Goal: Information Seeking & Learning: Check status

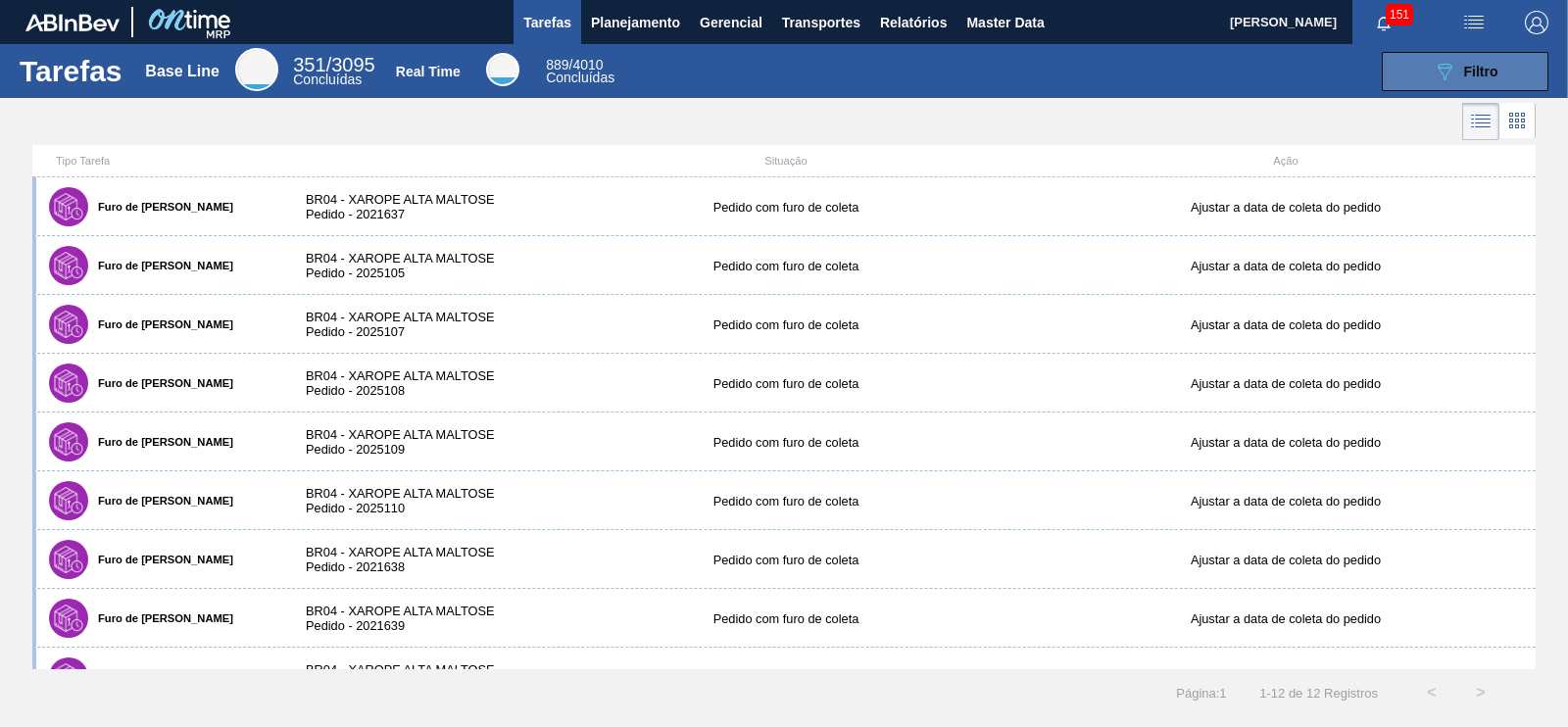
click at [1475, 73] on span "Filtro" at bounding box center [1481, 71] width 35 height 16
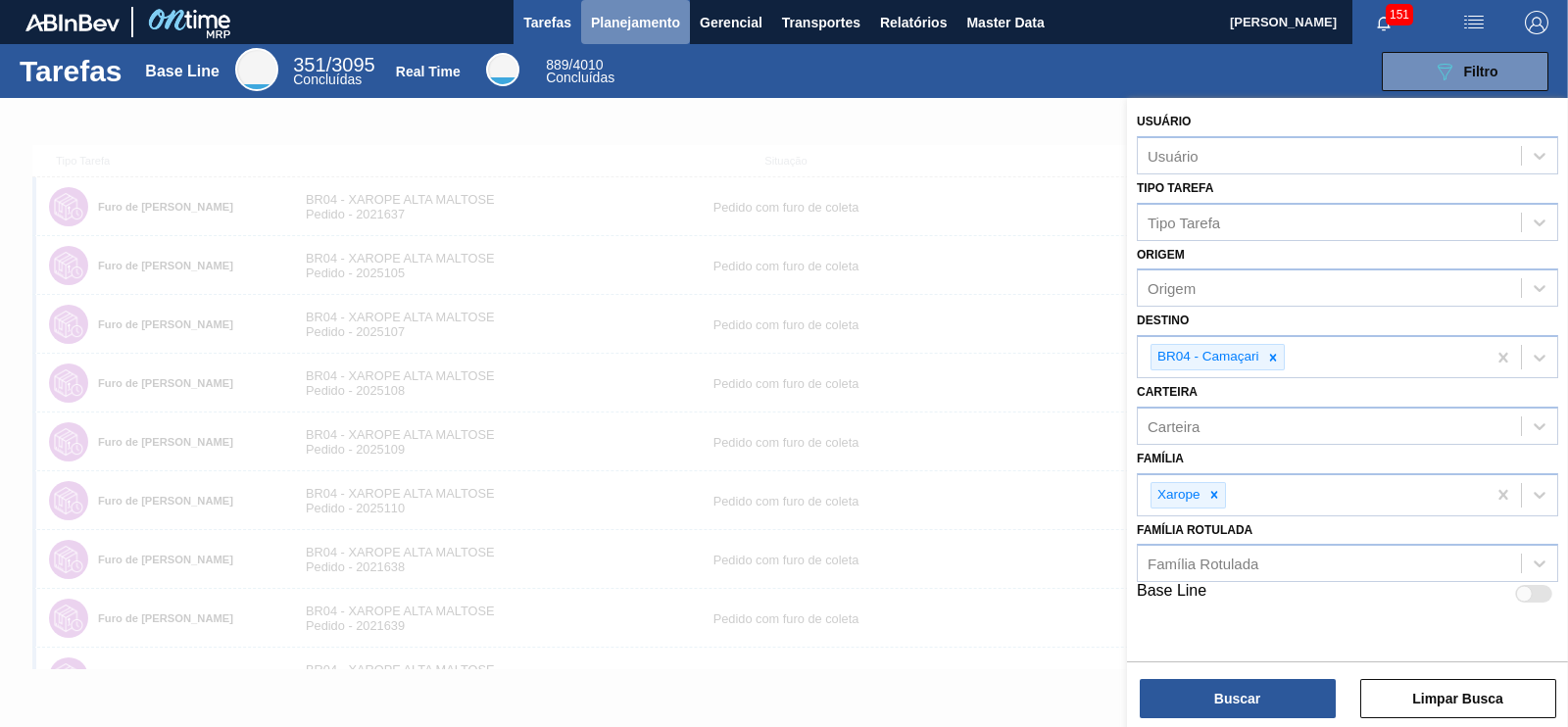
click at [606, 17] on span "Planejamento" at bounding box center [636, 23] width 89 height 24
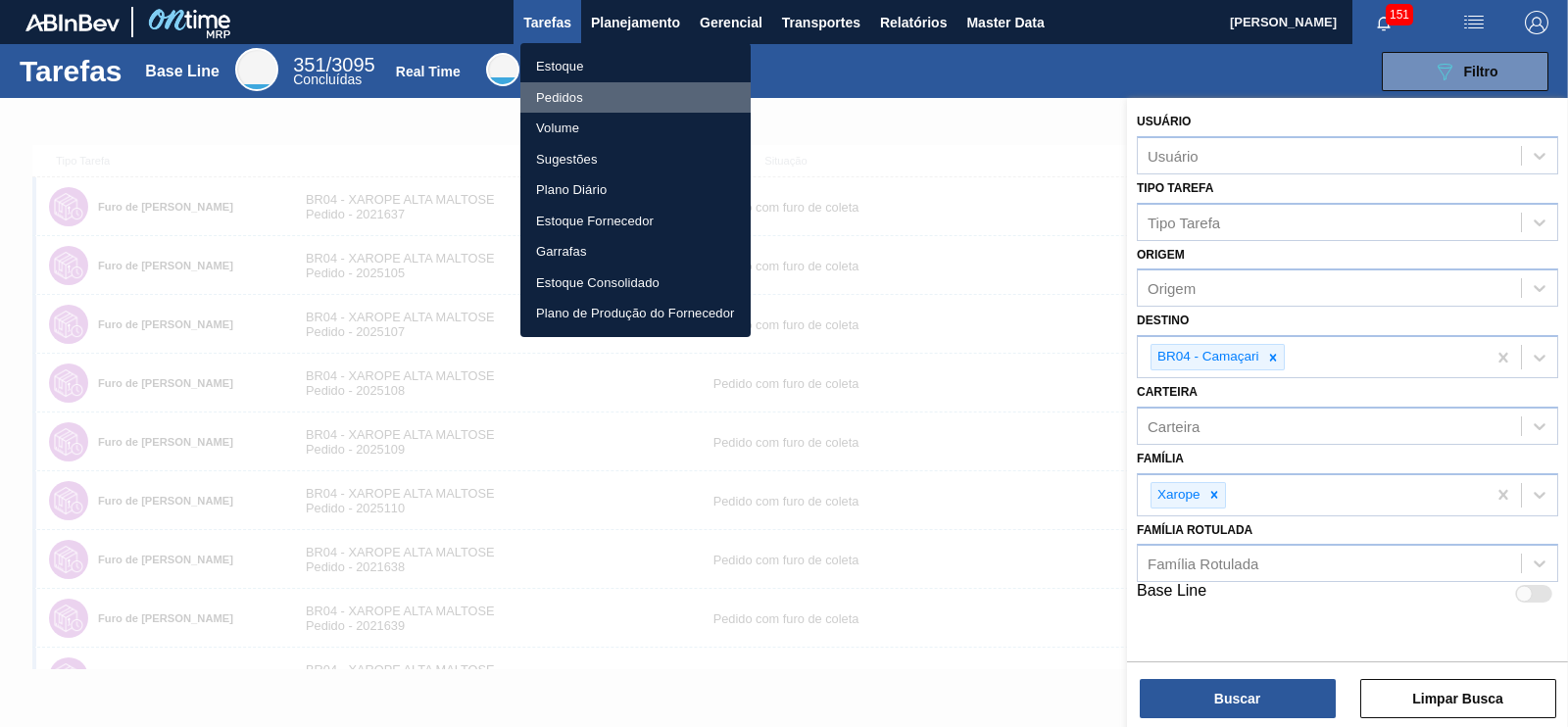
click at [590, 98] on li "Pedidos" at bounding box center [635, 98] width 231 height 32
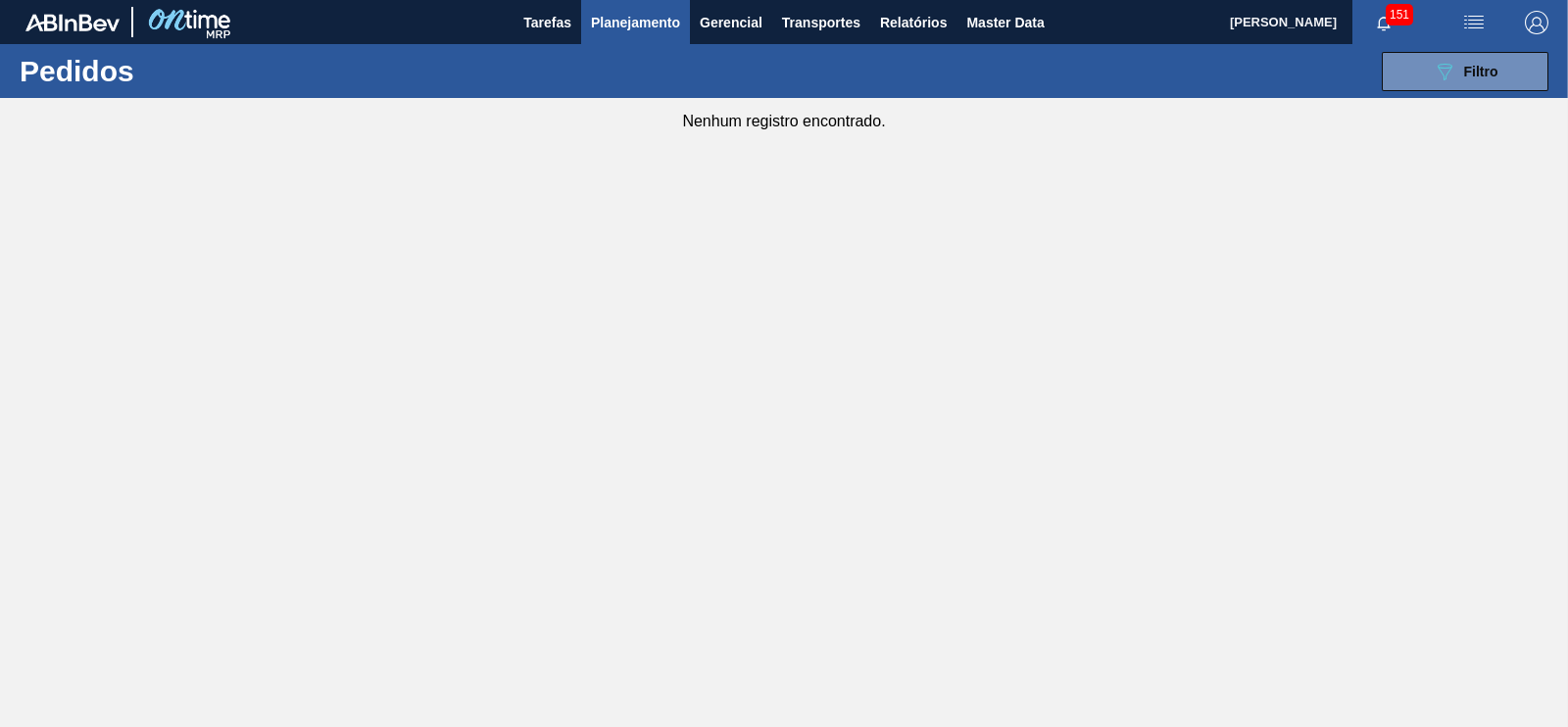
click at [619, 22] on span "Planejamento" at bounding box center [636, 23] width 89 height 24
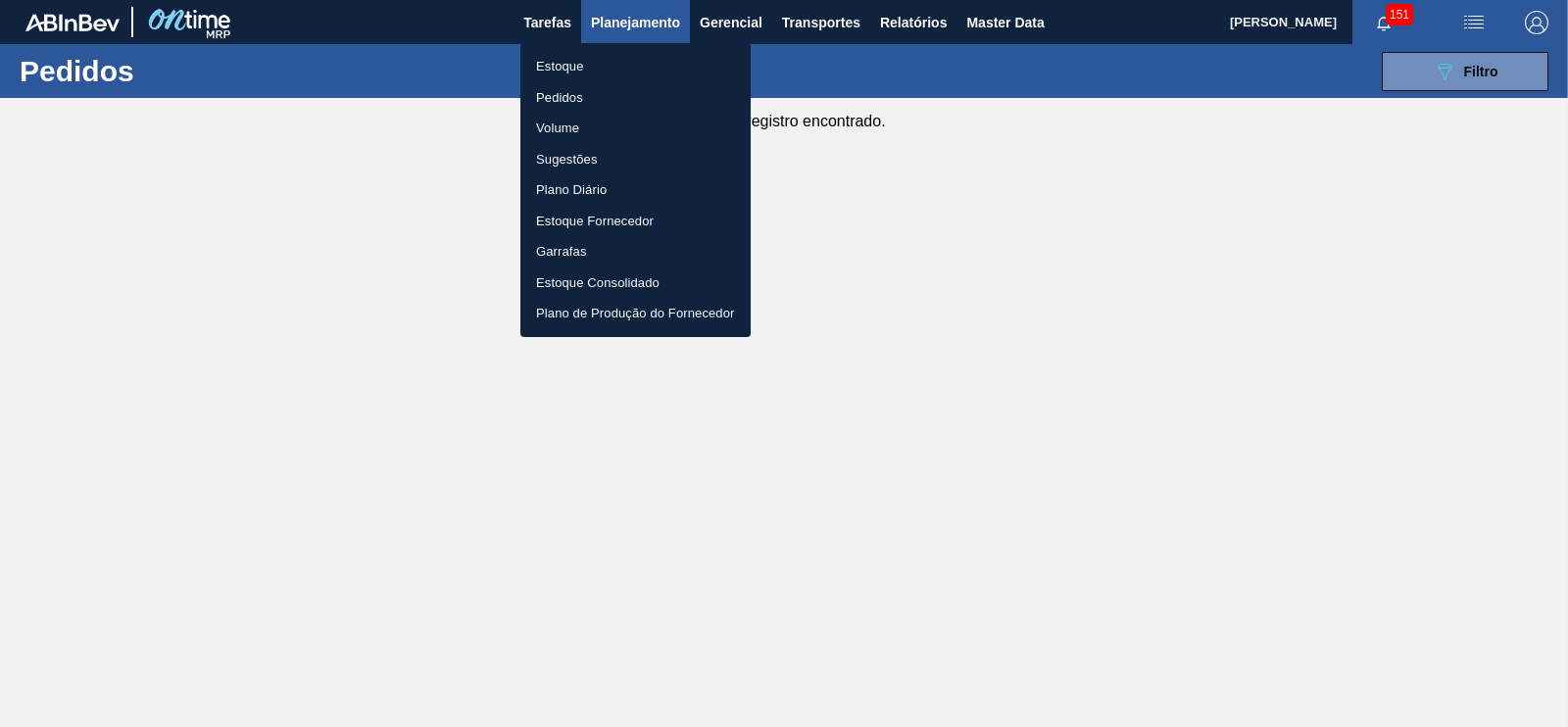
click at [564, 55] on li "Estoque" at bounding box center [635, 66] width 231 height 32
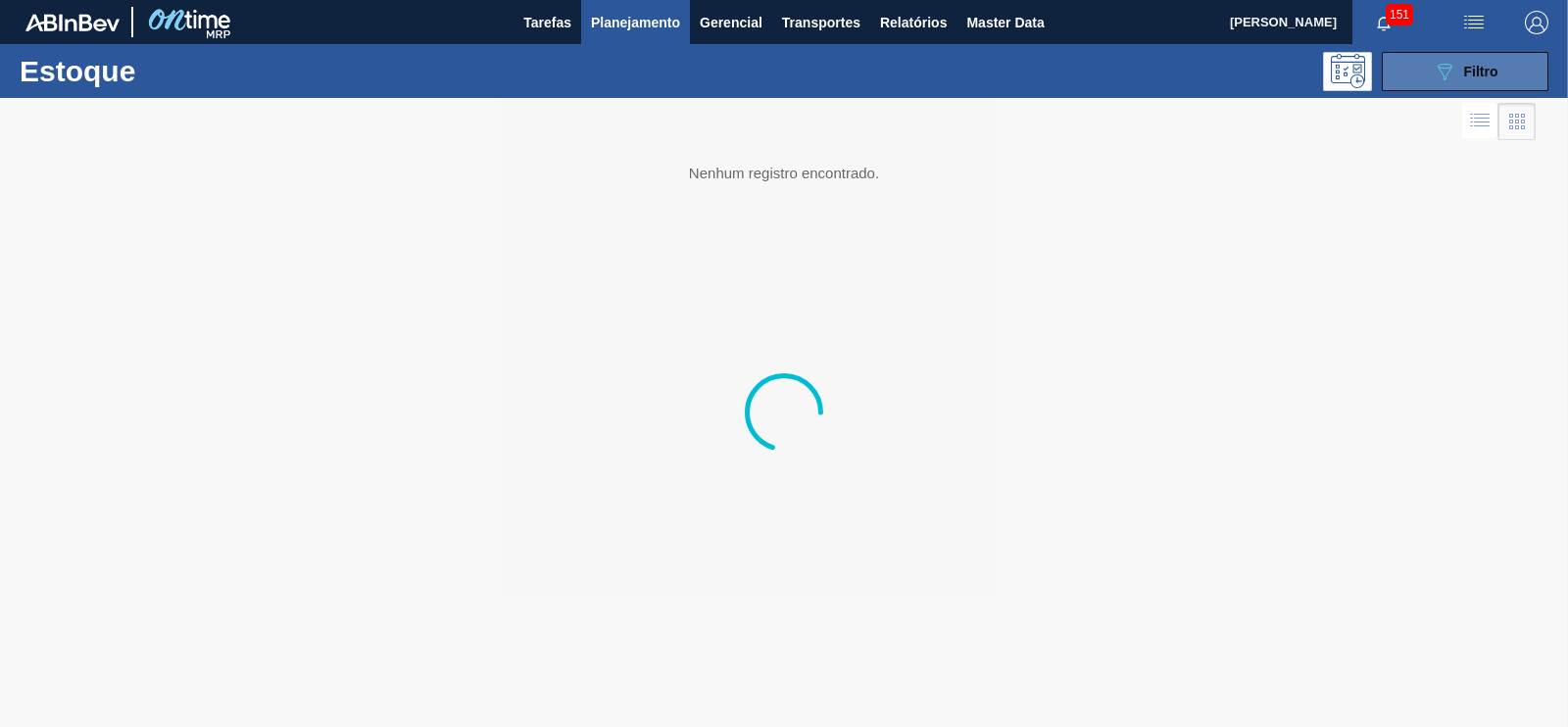
click at [1395, 85] on button "089F7B8B-B2A5-4AFE-B5C0-19BA573D28AC Filtro" at bounding box center [1465, 71] width 166 height 40
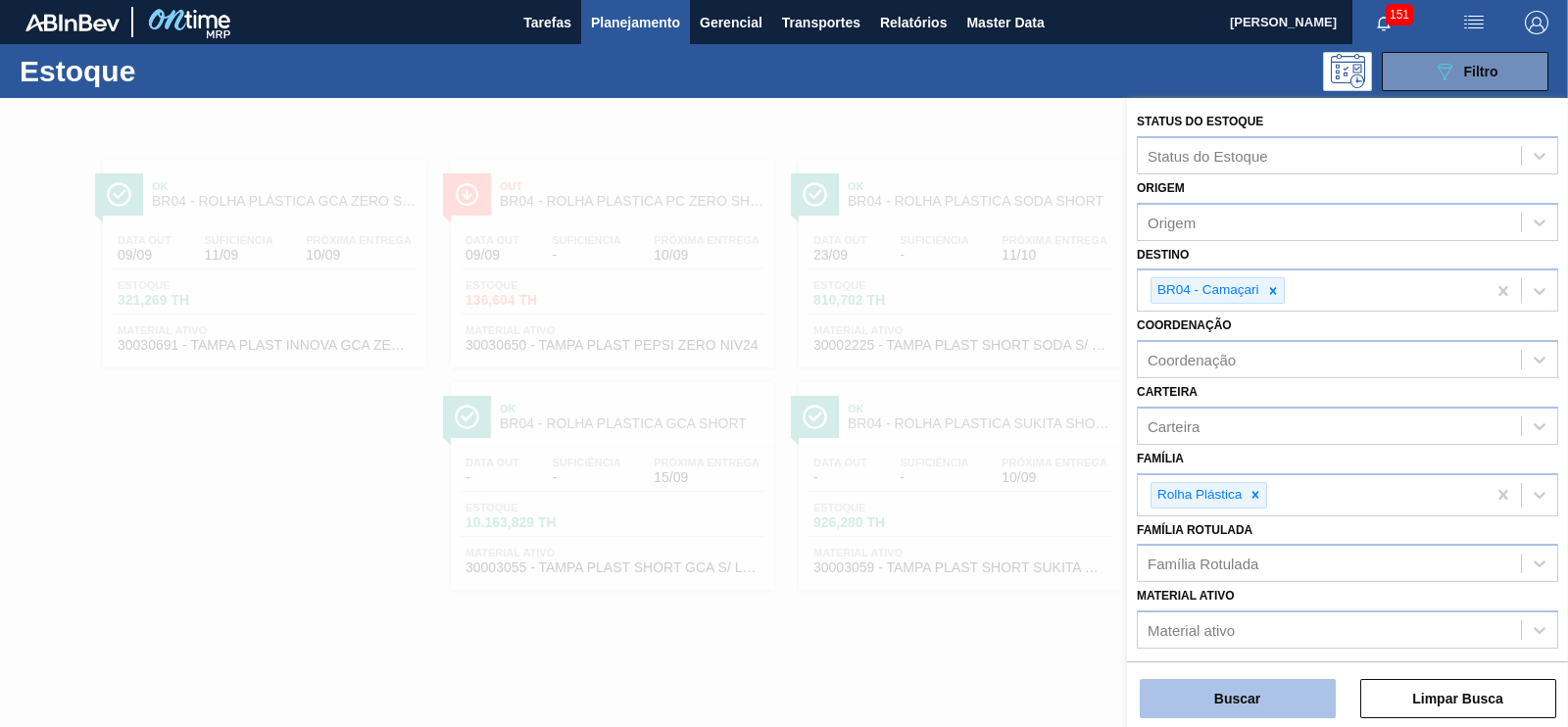
click at [1274, 696] on button "Buscar" at bounding box center [1238, 699] width 196 height 40
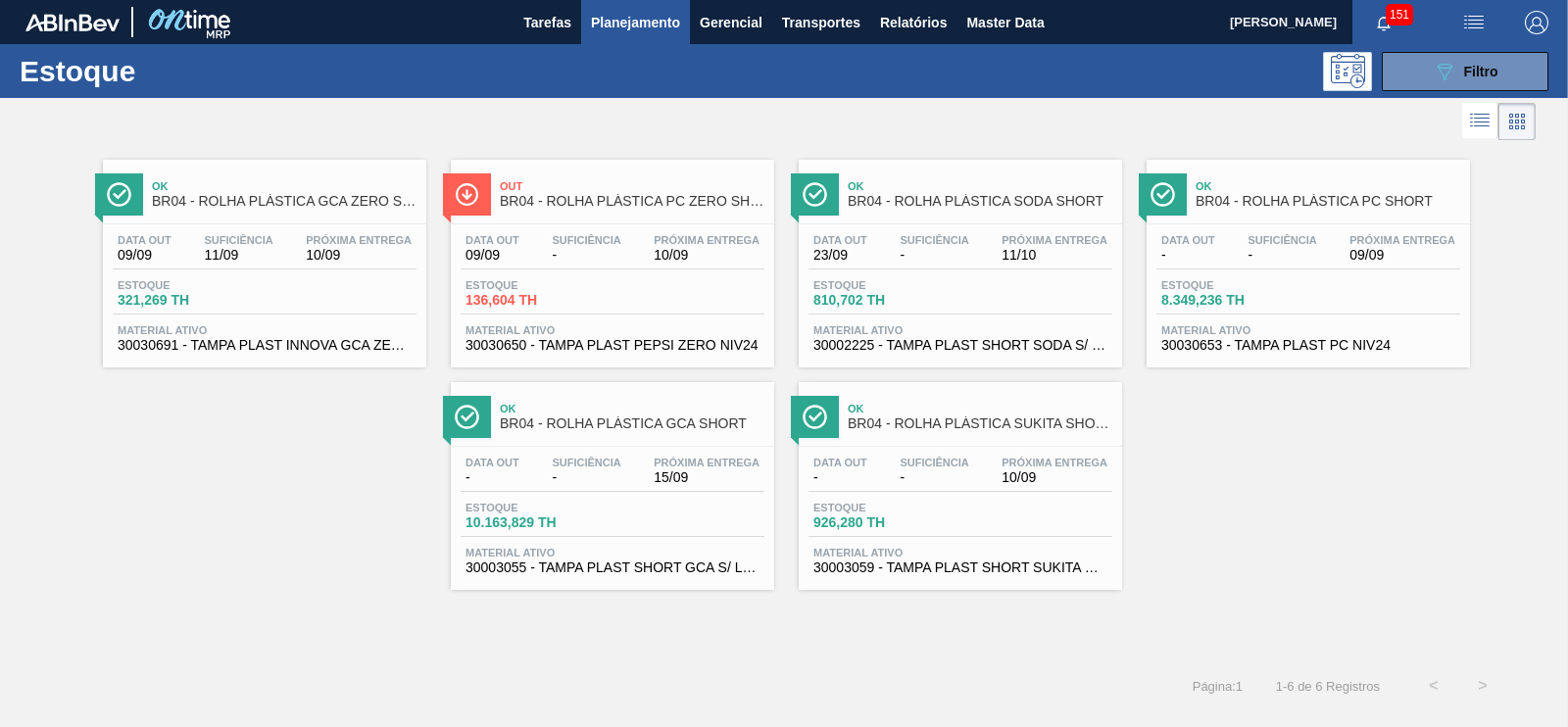
click at [708, 291] on div "Estoque 136,604 TH" at bounding box center [612, 297] width 304 height 36
click at [337, 291] on div "Estoque 321,269 TH" at bounding box center [264, 297] width 304 height 36
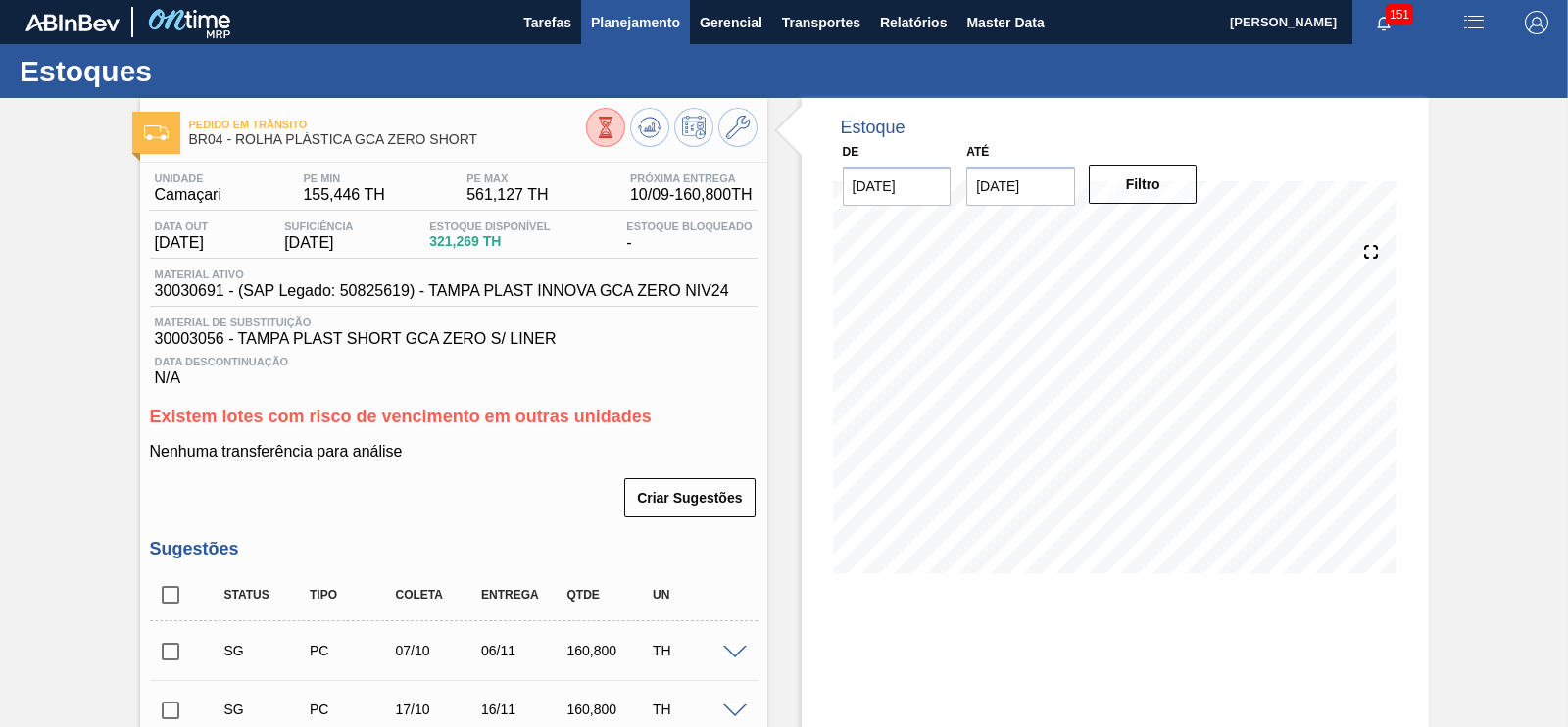
click at [631, 24] on span "Planejamento" at bounding box center [636, 23] width 89 height 24
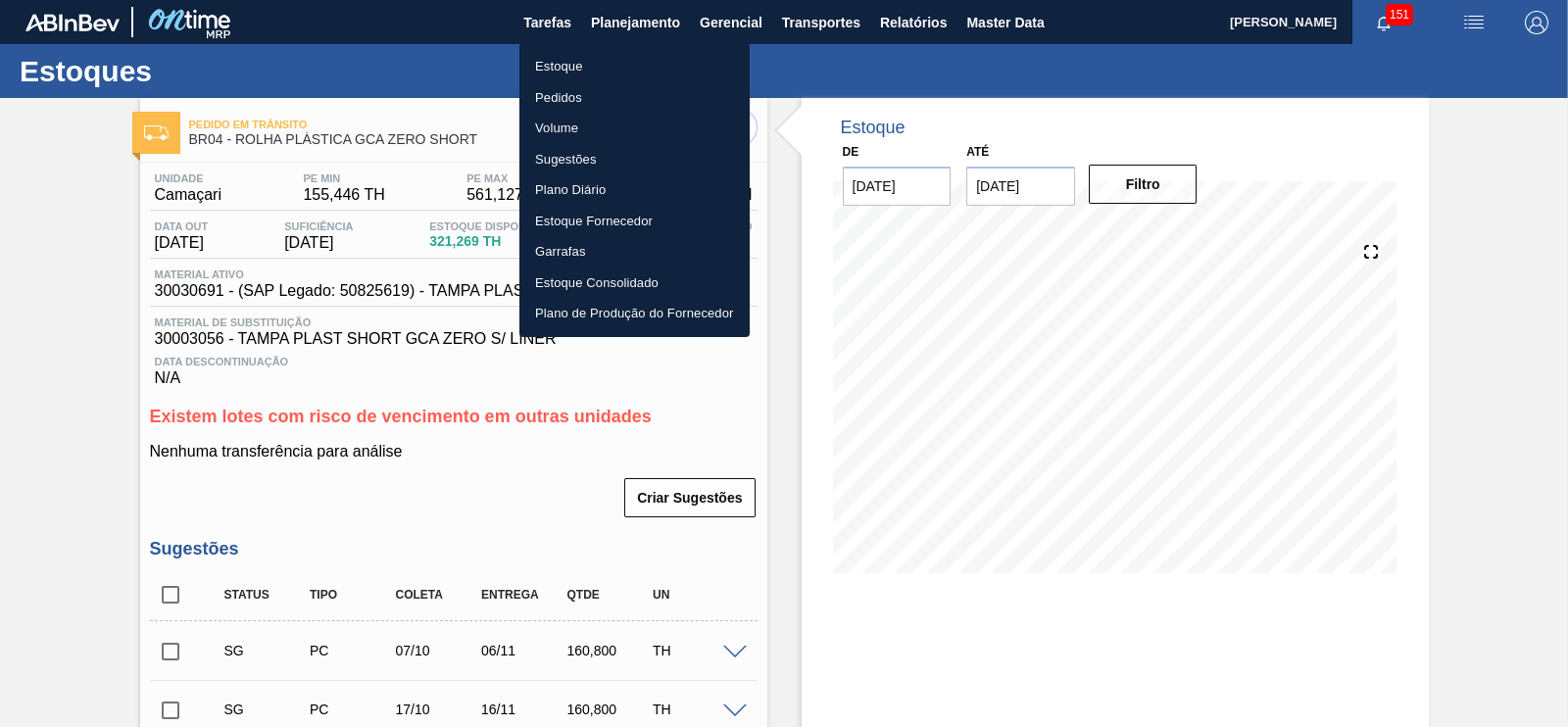
click at [599, 66] on li "Estoque" at bounding box center [634, 66] width 231 height 32
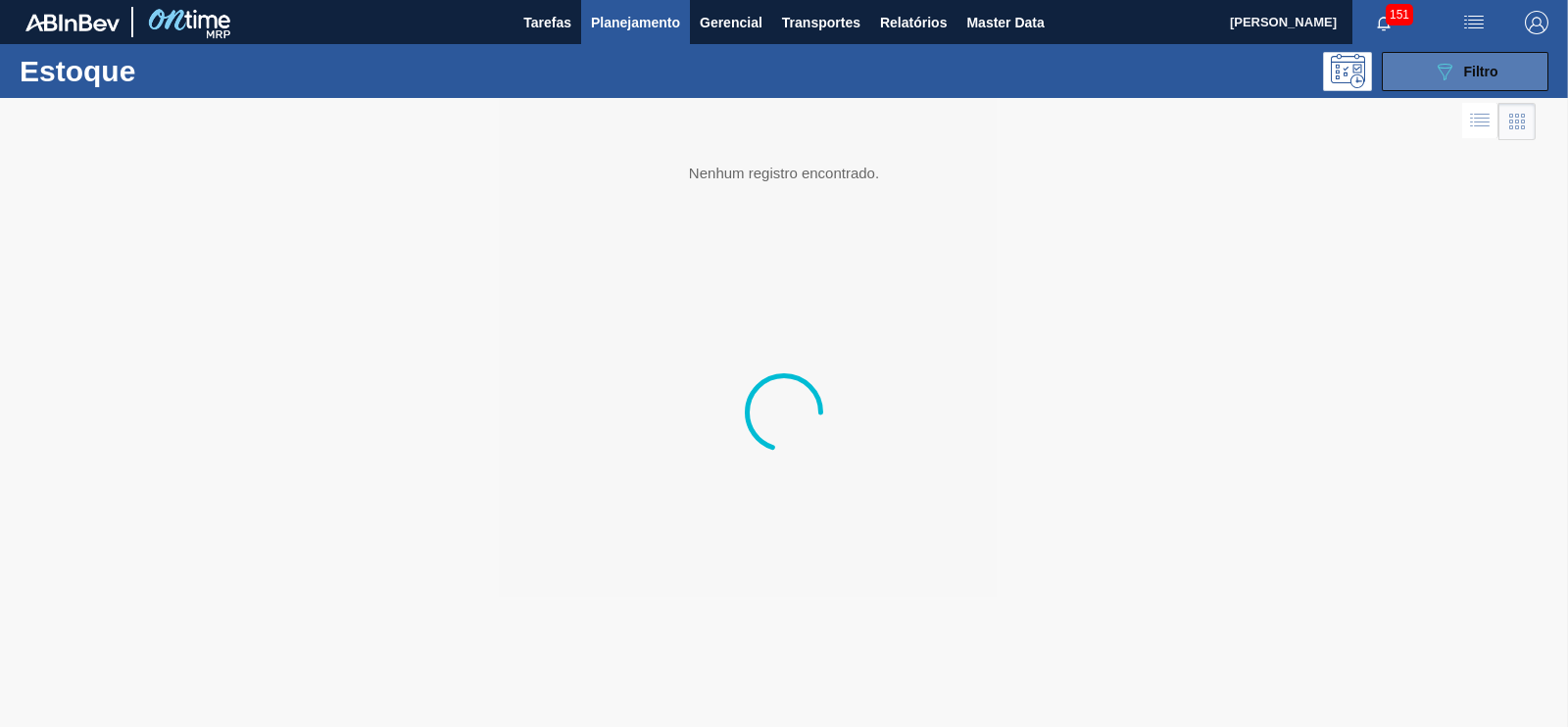
click at [1472, 63] on span "Filtro" at bounding box center [1481, 71] width 35 height 16
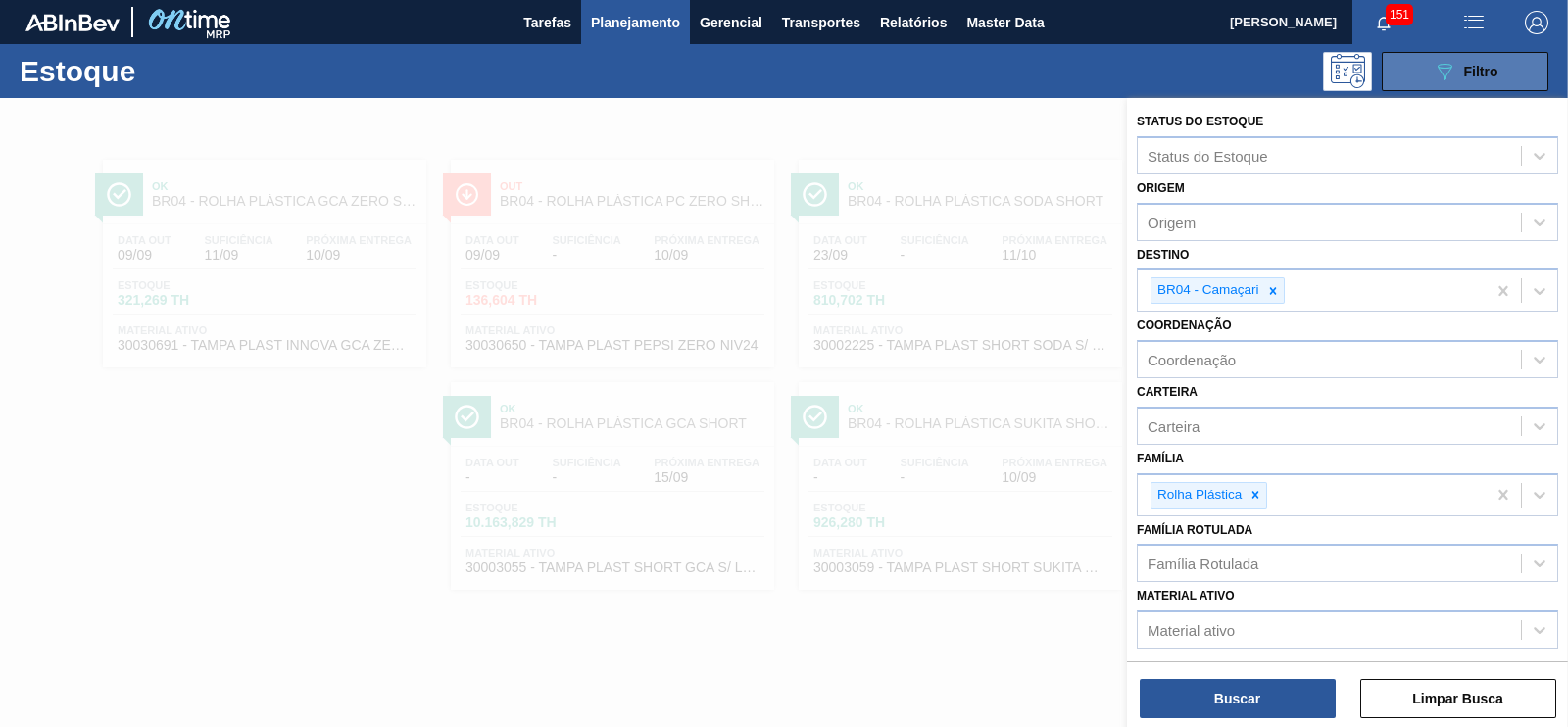
click at [1459, 80] on div "089F7B8B-B2A5-4AFE-B5C0-19BA573D28AC Filtro" at bounding box center [1466, 71] width 65 height 24
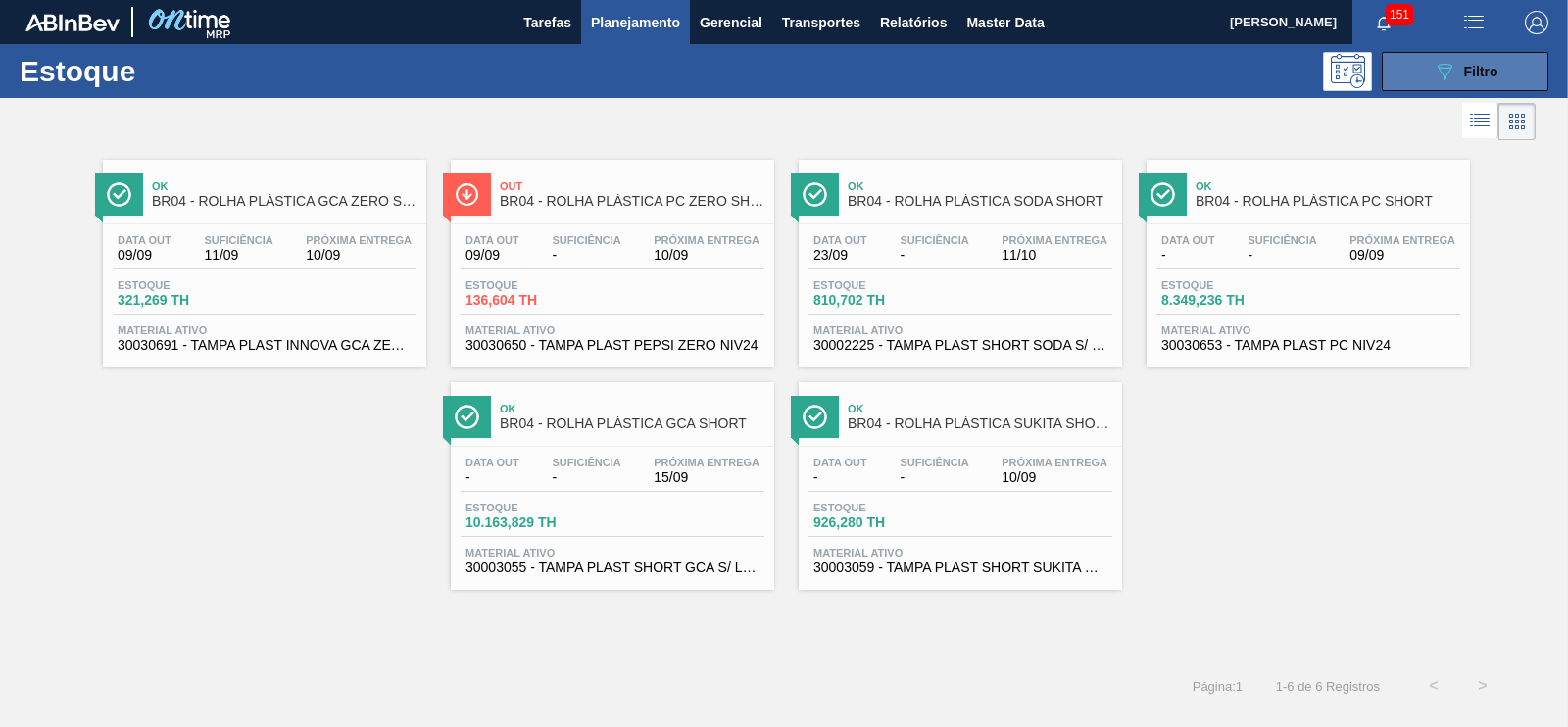
click at [1439, 80] on icon "089F7B8B-B2A5-4AFE-B5C0-19BA573D28AC" at bounding box center [1445, 71] width 24 height 24
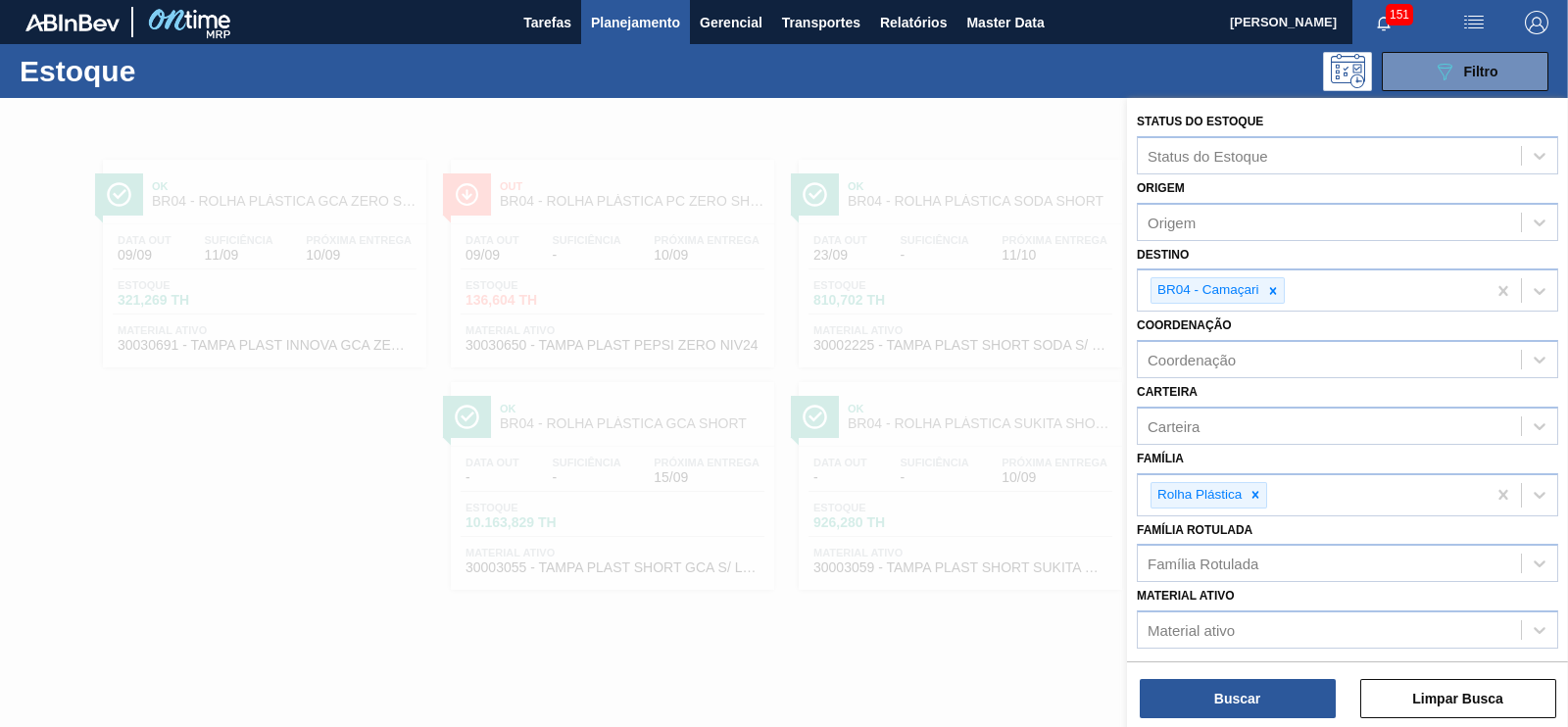
click at [584, 37] on button "Planejamento" at bounding box center [636, 22] width 109 height 45
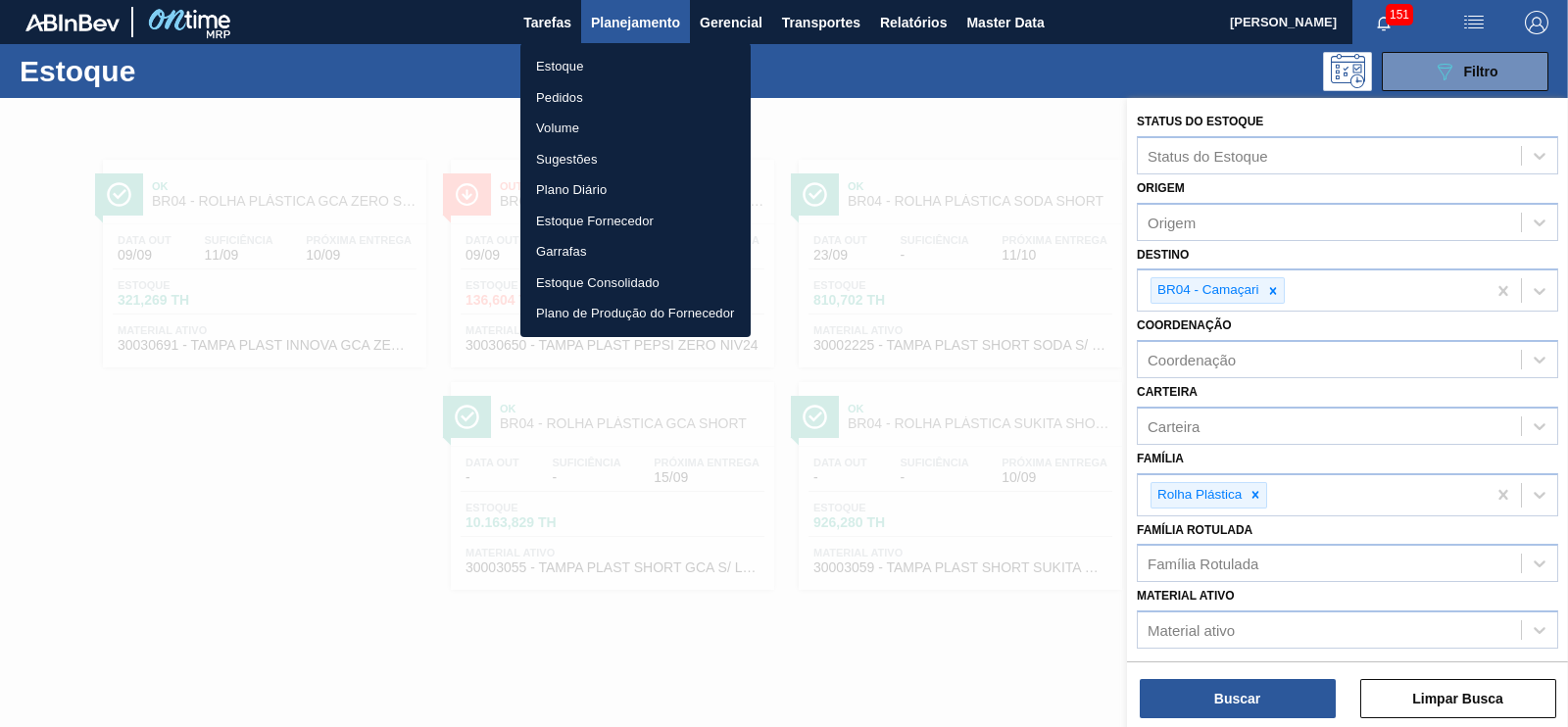
click at [613, 17] on div at bounding box center [784, 364] width 1568 height 727
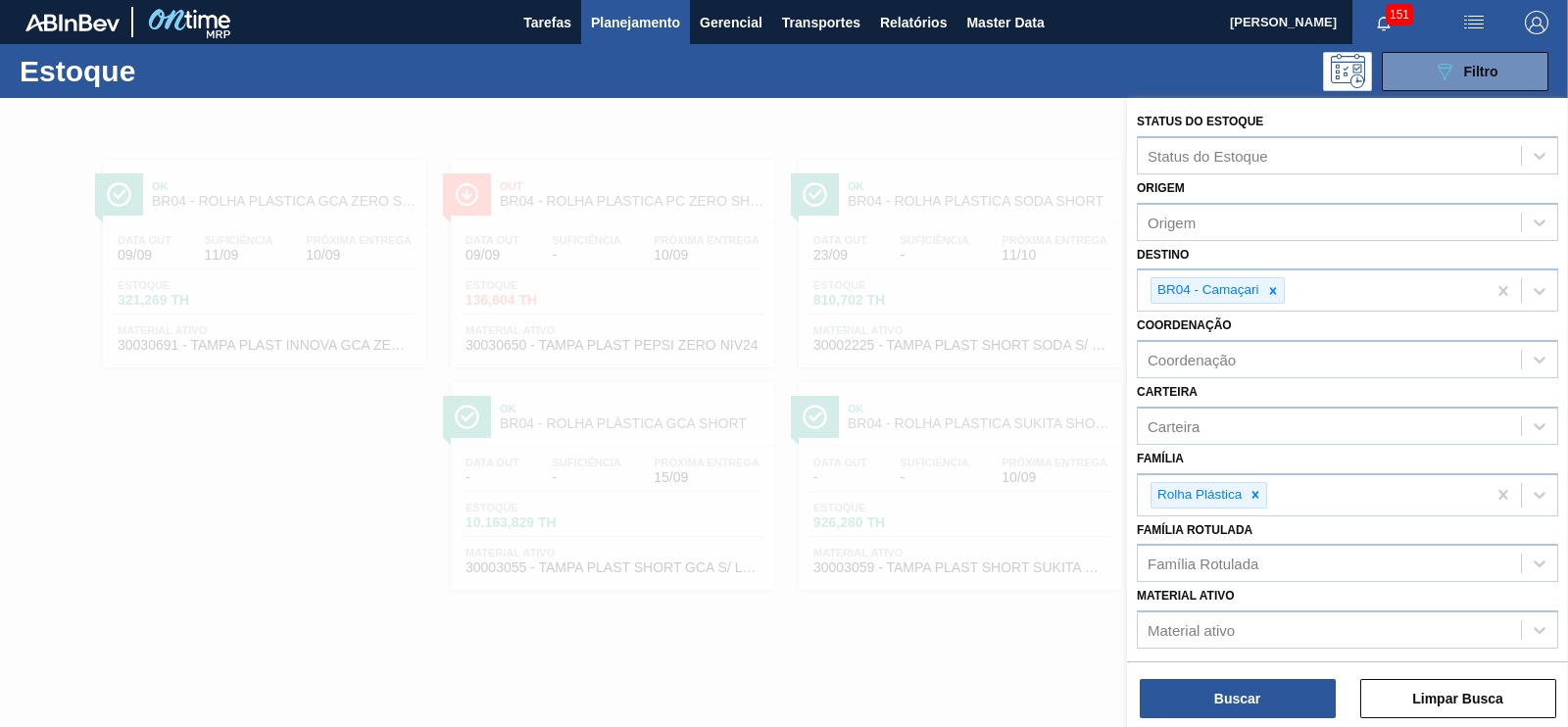
click at [617, 17] on span "Planejamento" at bounding box center [636, 23] width 89 height 24
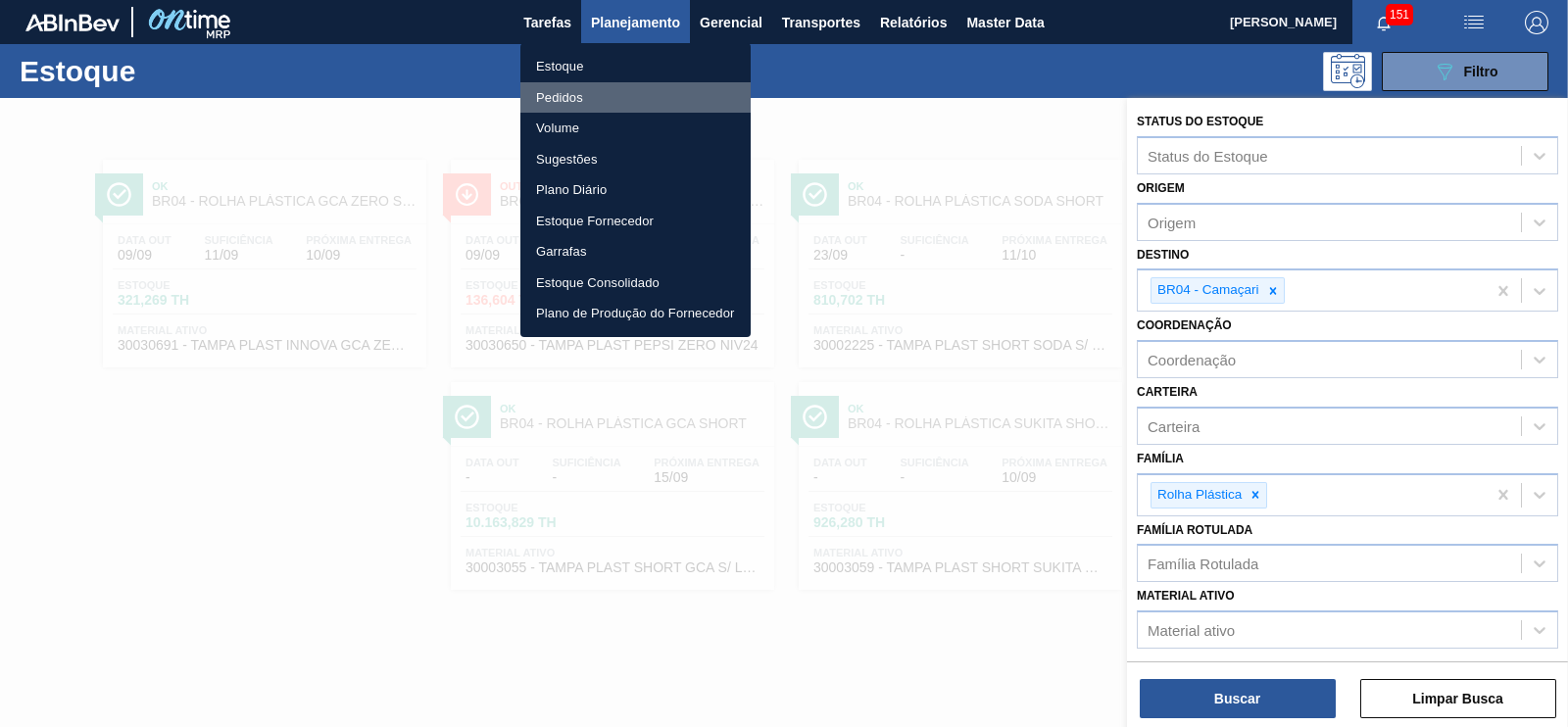
click at [571, 95] on li "Pedidos" at bounding box center [635, 98] width 231 height 32
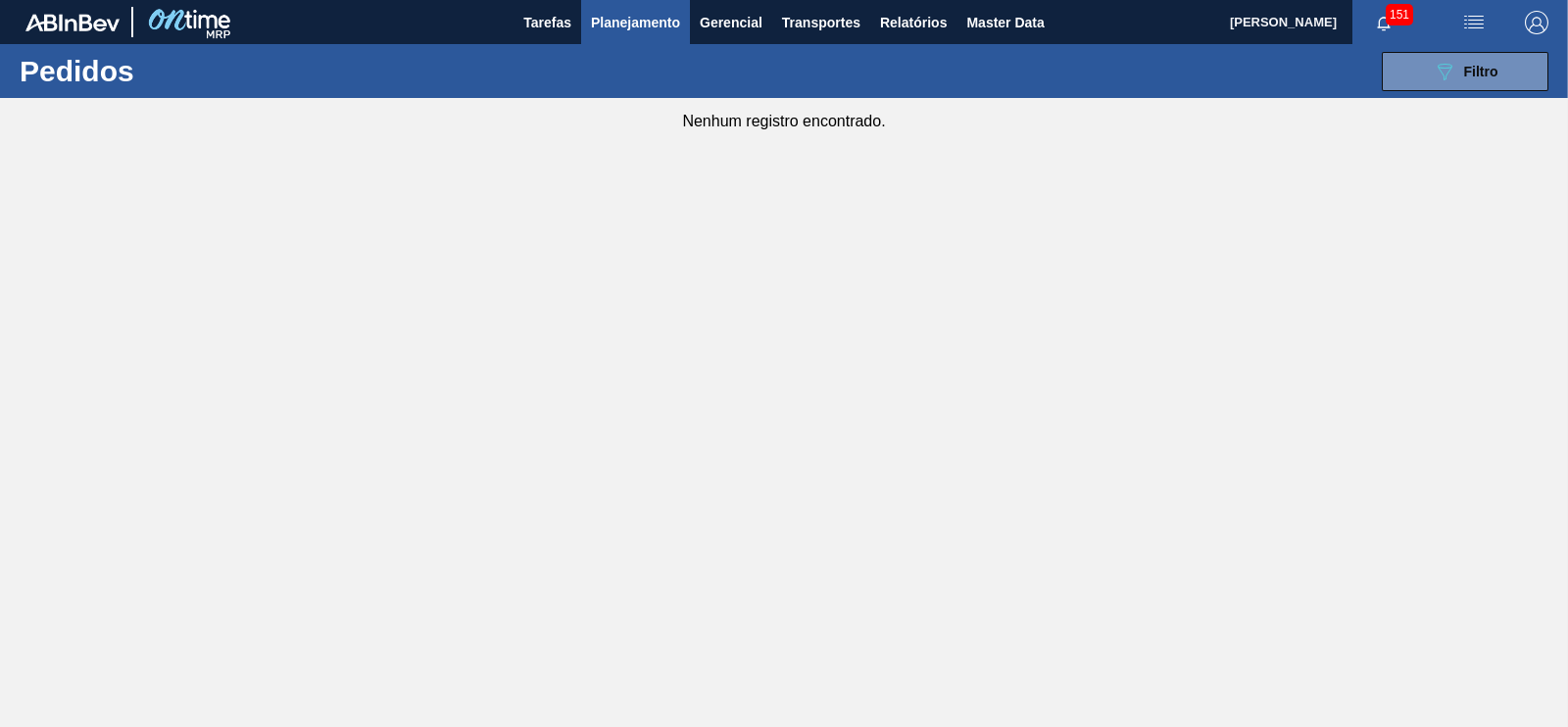
click at [1483, 34] on button "button" at bounding box center [1474, 22] width 62 height 45
drag, startPoint x: 1360, startPoint y: 184, endPoint x: 1414, endPoint y: 115, distance: 87.6
click at [1358, 184] on div at bounding box center [784, 364] width 1568 height 727
click at [1433, 80] on icon "089F7B8B-B2A5-4AFE-B5C0-19BA573D28AC" at bounding box center [1445, 71] width 24 height 24
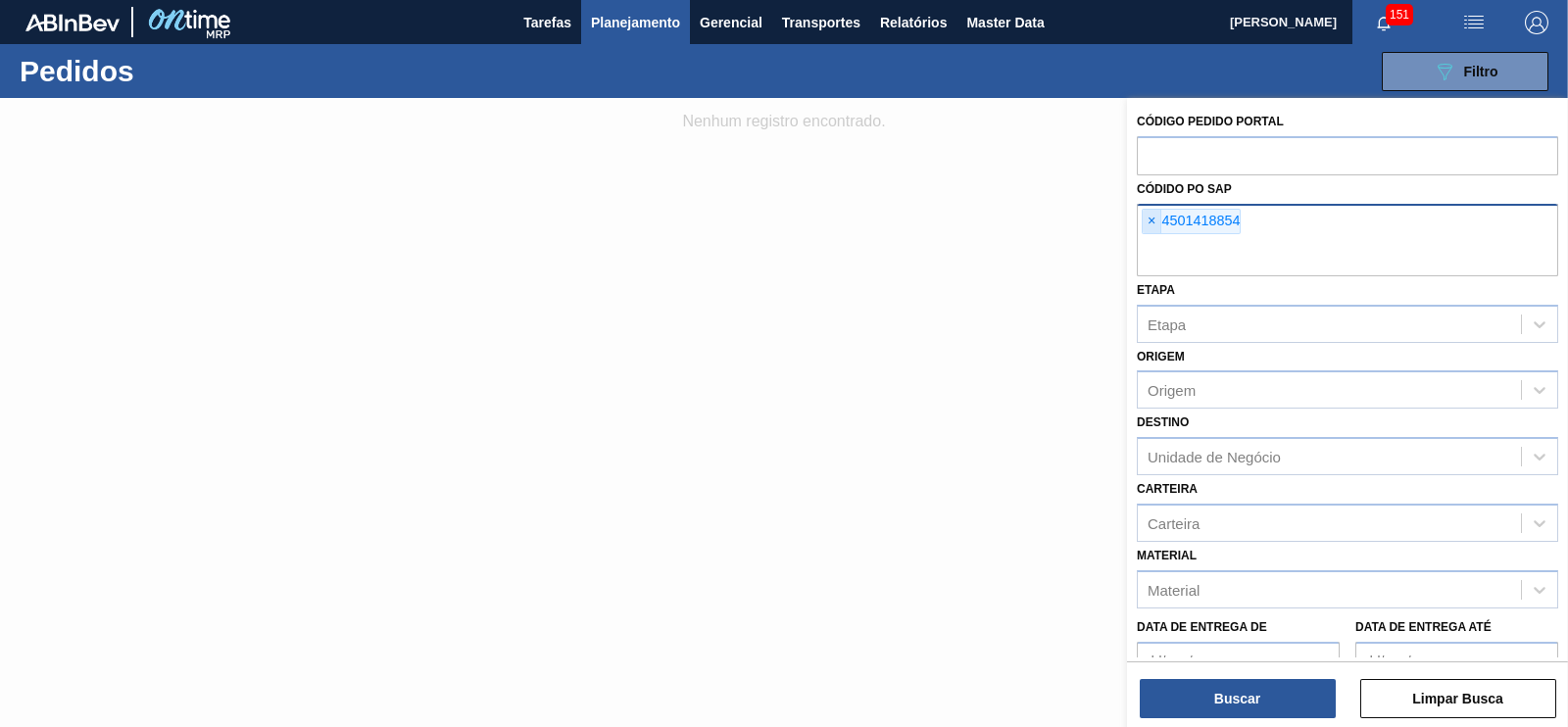
click at [1152, 223] on span "×" at bounding box center [1152, 222] width 19 height 24
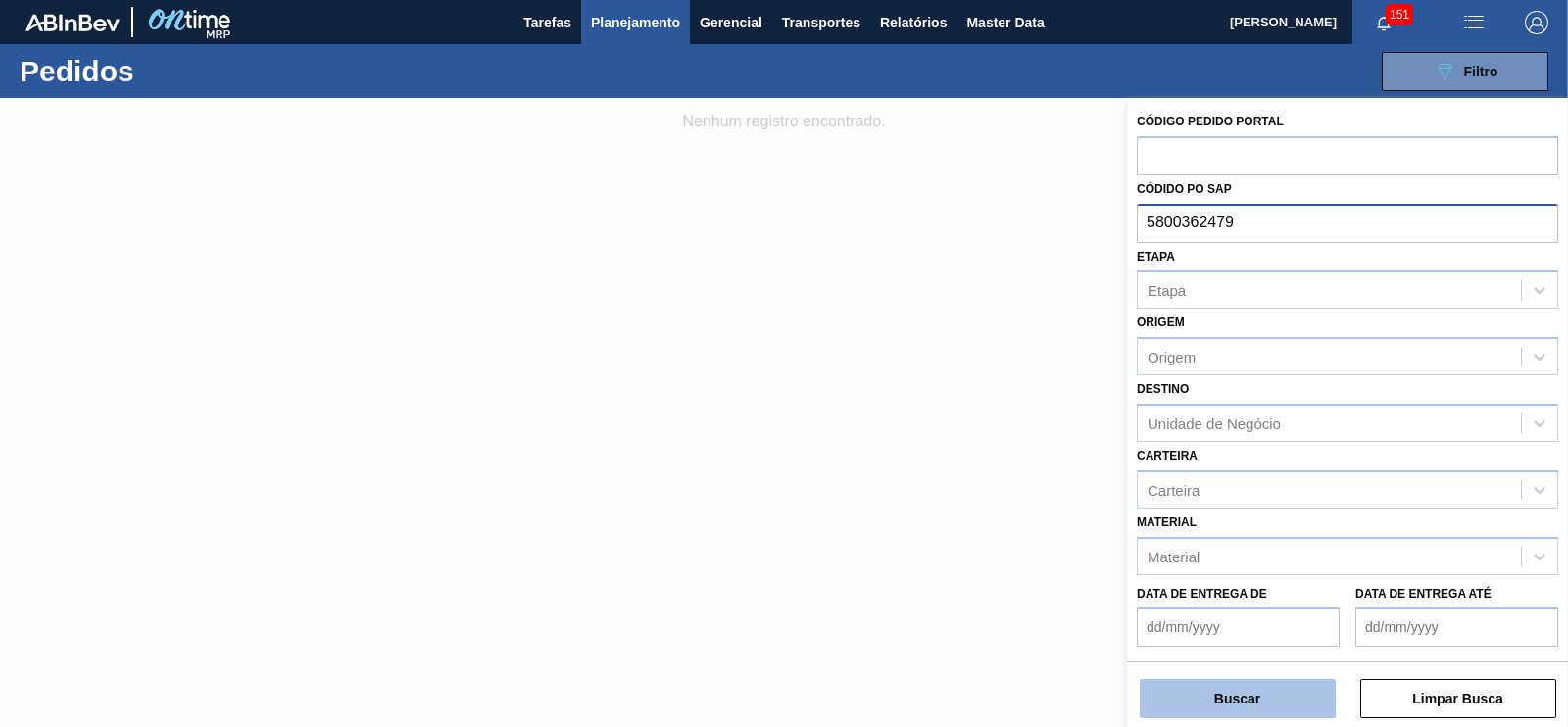
type input "5800362479"
click at [1231, 693] on button "Buscar" at bounding box center [1238, 699] width 196 height 40
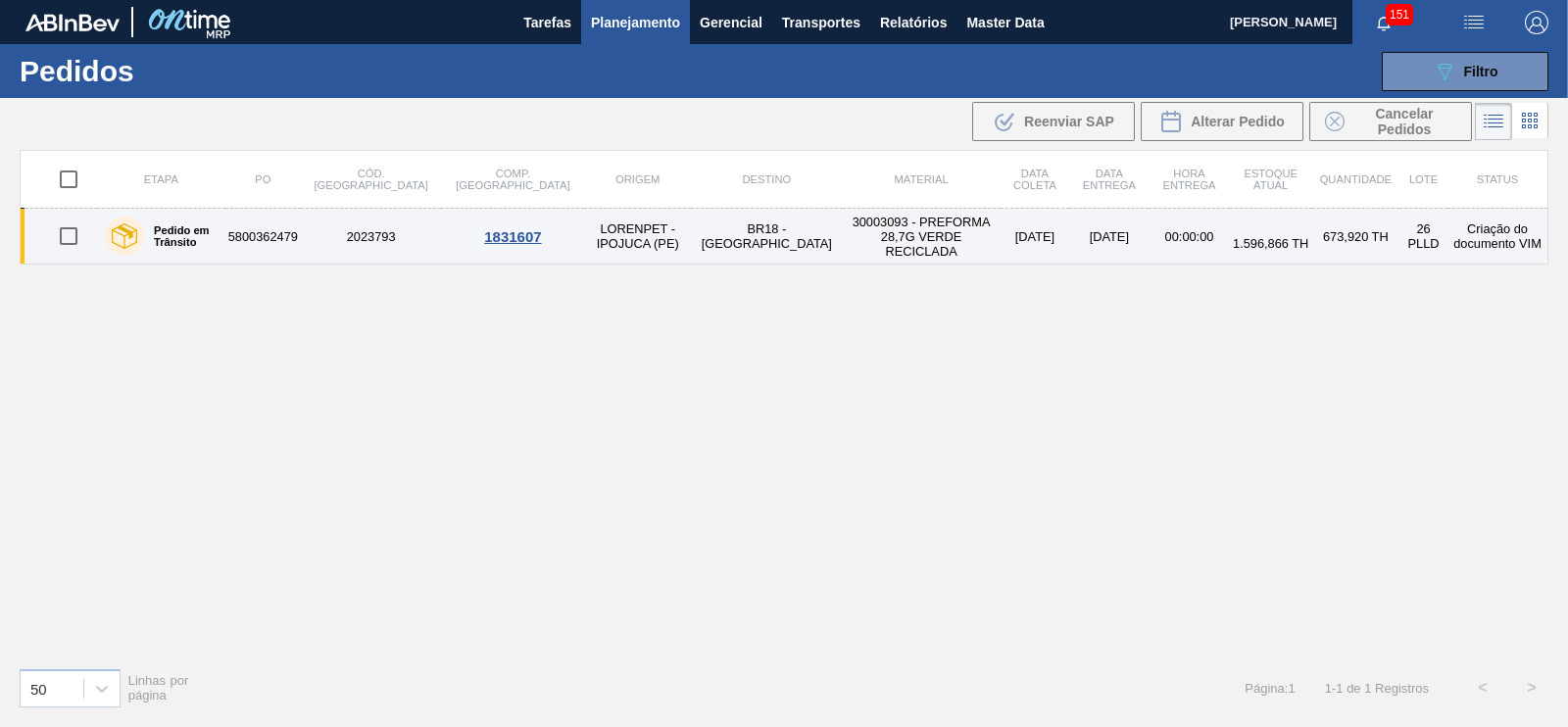
click at [584, 236] on td "LORENPET - IPOJUCA (PE)" at bounding box center [638, 237] width 107 height 55
